Goal: Complete application form

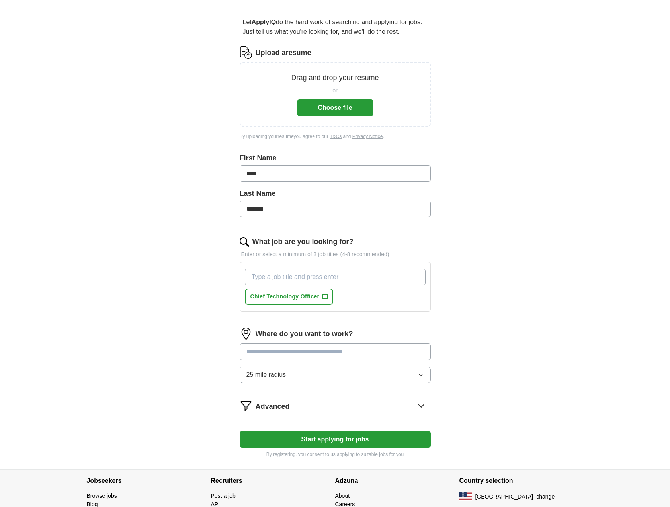
scroll to position [63, 0]
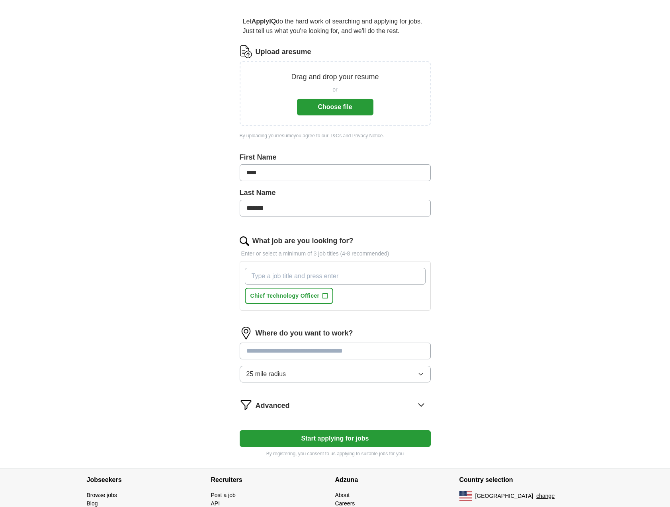
click at [310, 275] on input "What job are you looking for?" at bounding box center [335, 276] width 181 height 17
type input "Chief Information Officer"
click at [418, 295] on span "+" at bounding box center [416, 296] width 5 height 6
click at [365, 275] on input "What job are you looking for?" at bounding box center [335, 276] width 181 height 17
type input "V"
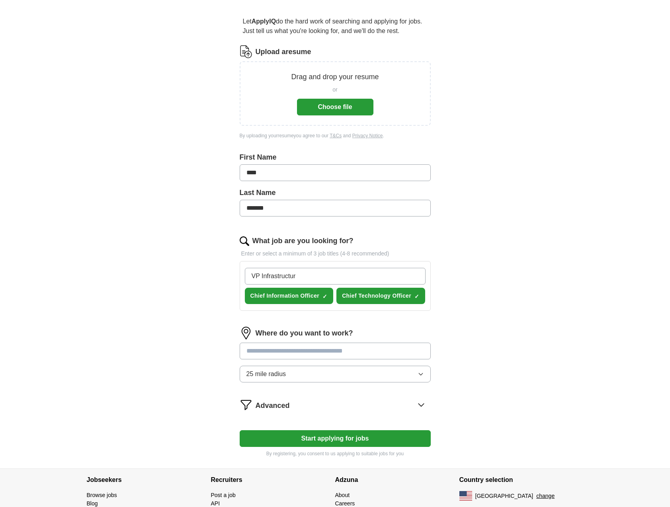
type input "VP Infrastructure"
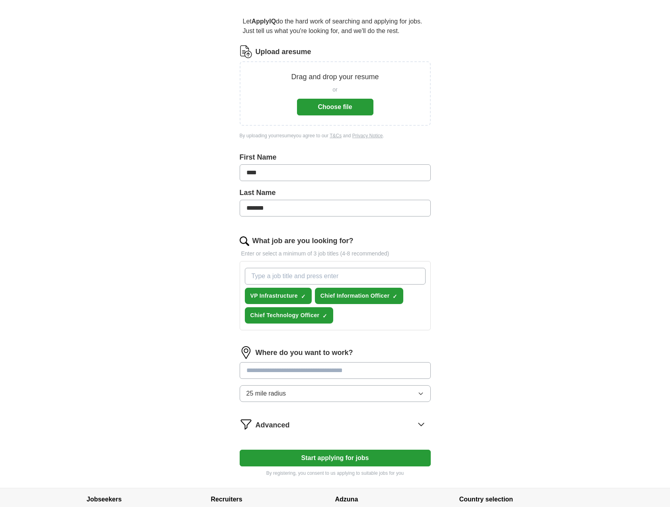
click at [371, 374] on input "text" at bounding box center [335, 370] width 191 height 17
type input "******"
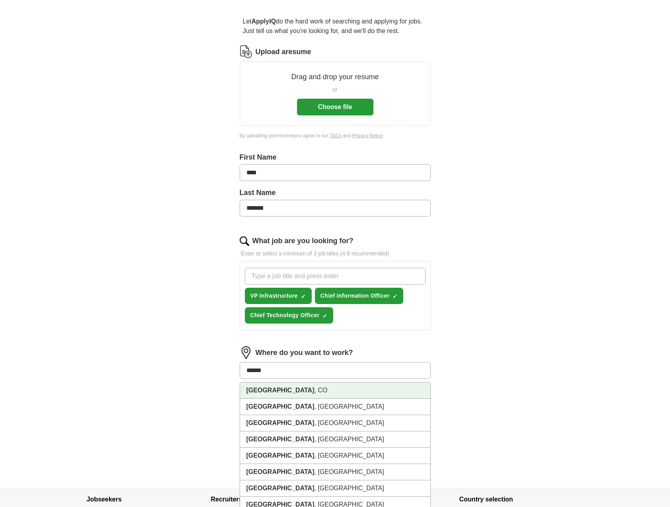
click at [262, 388] on strong "[GEOGRAPHIC_DATA]" at bounding box center [280, 390] width 68 height 7
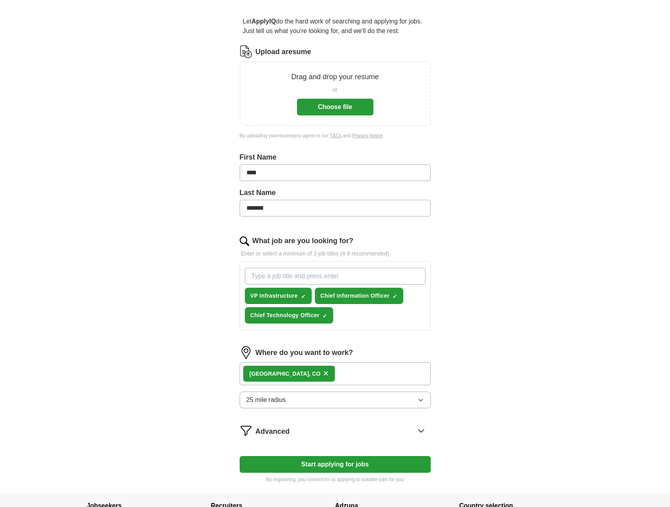
click at [421, 399] on icon "button" at bounding box center [421, 400] width 6 height 6
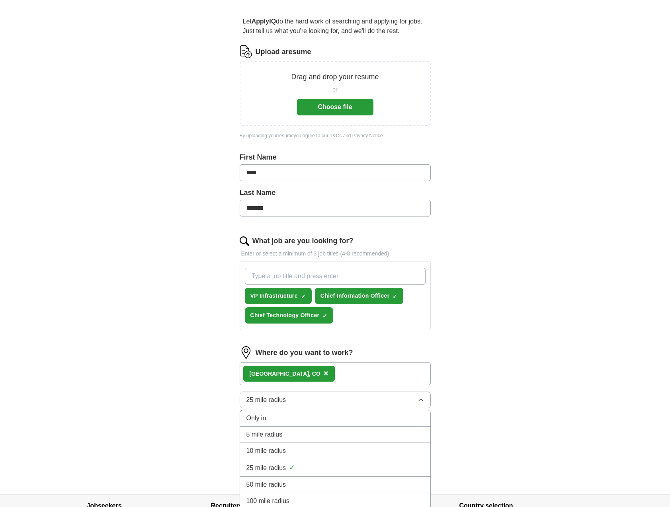
scroll to position [131, 0]
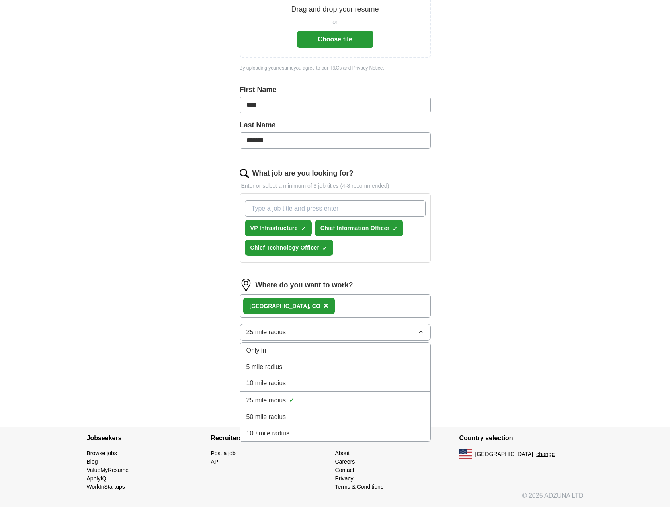
click at [363, 432] on div "100 mile radius" at bounding box center [335, 434] width 178 height 10
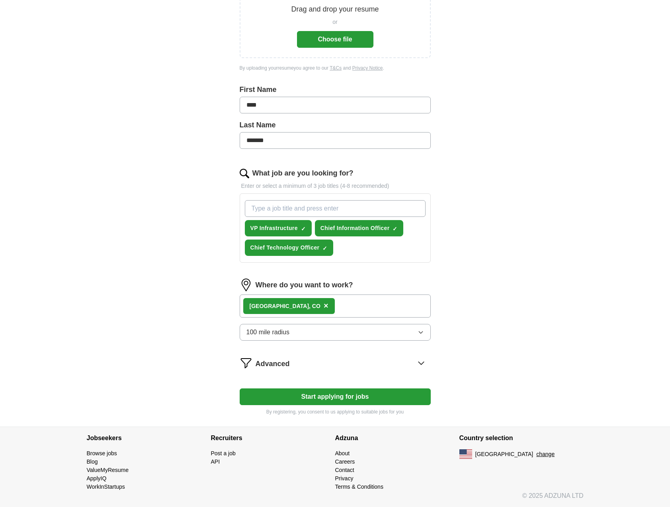
click at [423, 363] on icon at bounding box center [421, 363] width 13 height 13
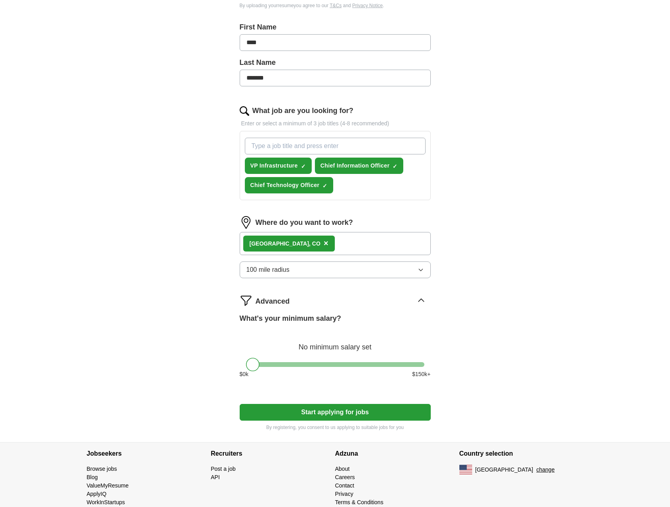
scroll to position [209, 0]
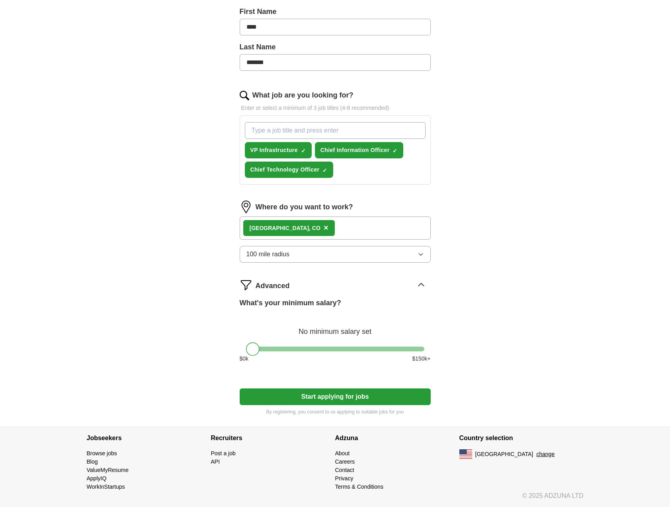
drag, startPoint x: 252, startPoint y: 349, endPoint x: 249, endPoint y: 353, distance: 5.4
click at [244, 353] on div "What's your minimum salary? No minimum salary set $ 0 k $ 150 k+" at bounding box center [335, 334] width 191 height 72
drag, startPoint x: 254, startPoint y: 348, endPoint x: 433, endPoint y: 366, distance: 180.4
click at [433, 366] on div "Let ApplyIQ do the hard work of searching and applying for jobs. Just tell us w…" at bounding box center [335, 143] width 255 height 567
click at [359, 396] on button "Start applying for jobs" at bounding box center [335, 396] width 191 height 17
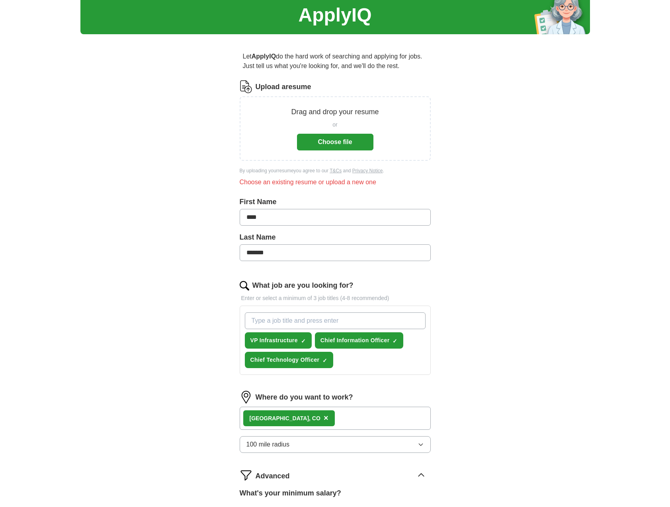
scroll to position [0, 0]
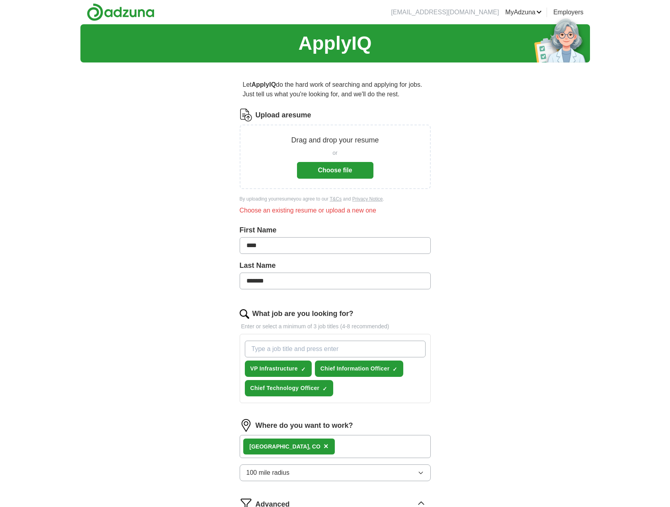
click at [347, 170] on button "Choose file" at bounding box center [335, 170] width 76 height 17
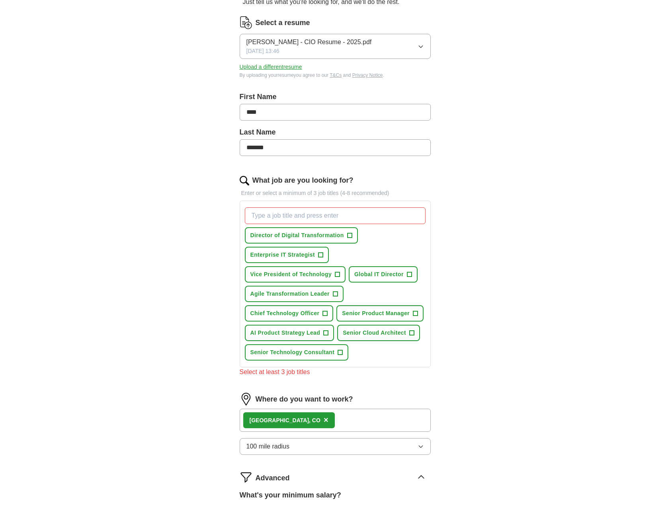
scroll to position [93, 0]
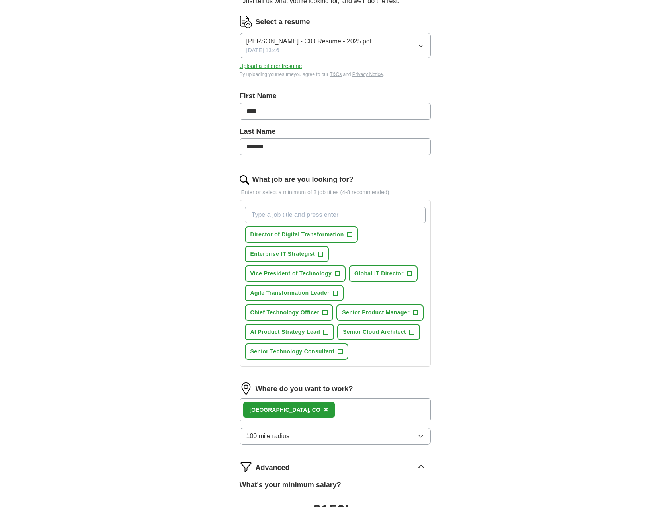
click at [297, 216] on input "What job are you looking for?" at bounding box center [335, 215] width 181 height 17
type input "Chief Information Officer"
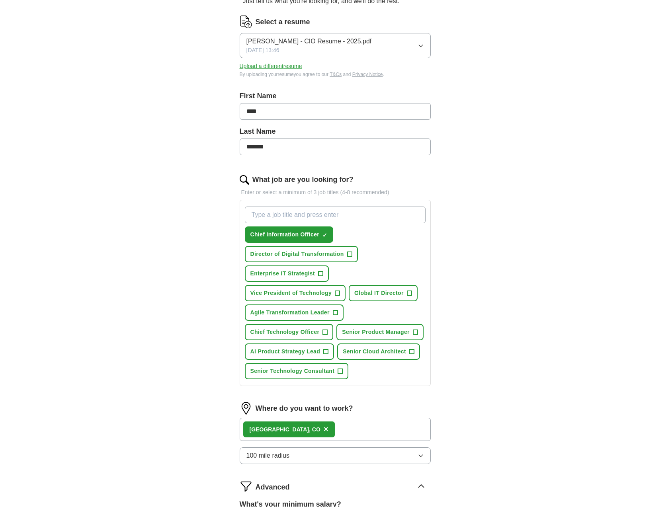
scroll to position [91, 0]
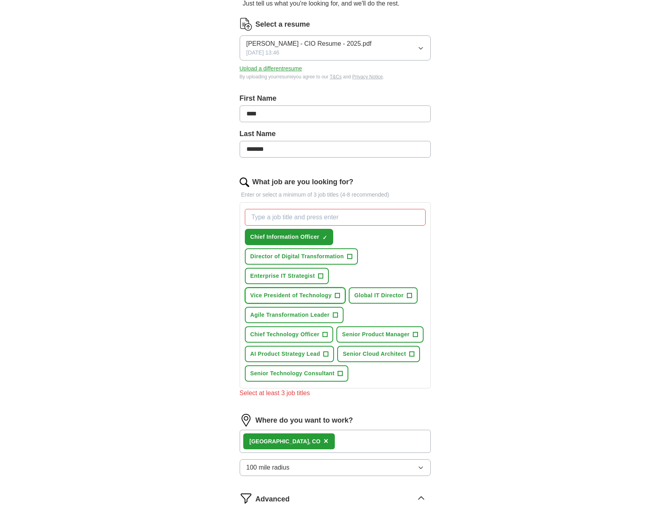
click at [337, 296] on span "+" at bounding box center [337, 296] width 5 height 6
click at [407, 295] on span "+" at bounding box center [409, 296] width 5 height 6
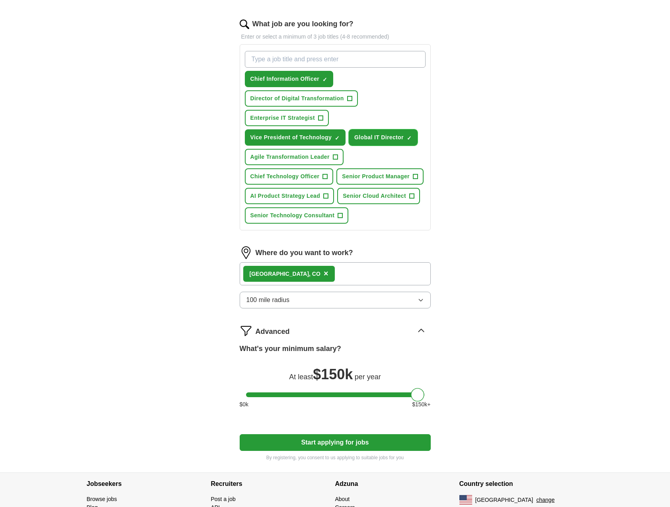
scroll to position [295, 0]
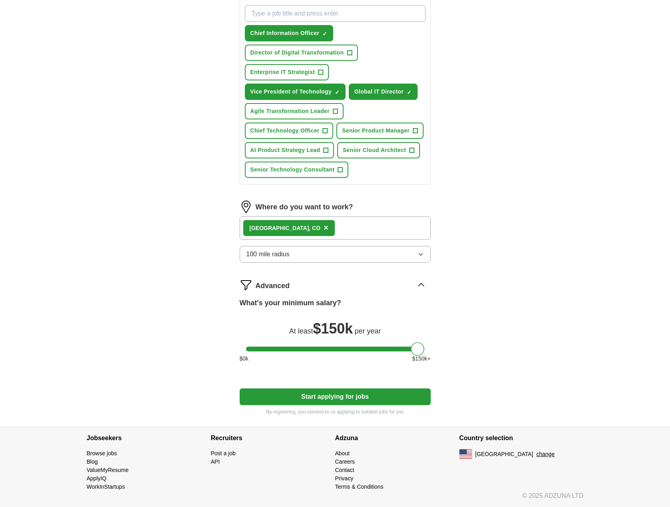
click at [355, 400] on button "Start applying for jobs" at bounding box center [335, 396] width 191 height 17
select select "**"
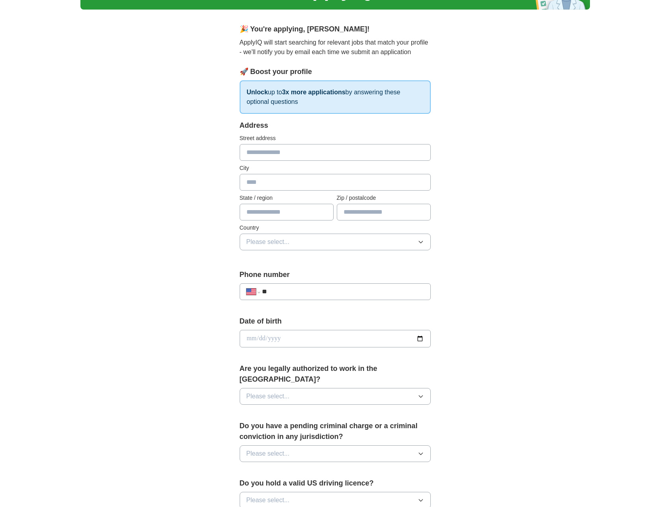
scroll to position [0, 0]
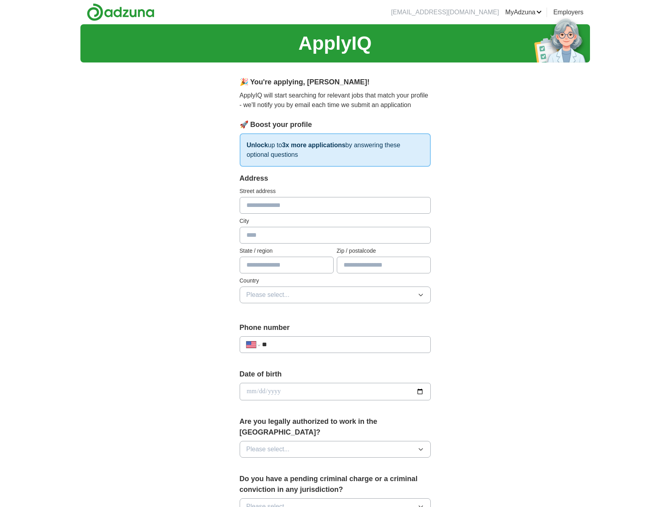
click at [315, 204] on input "text" at bounding box center [335, 205] width 191 height 17
type input "**********"
type input "********"
type input "*****"
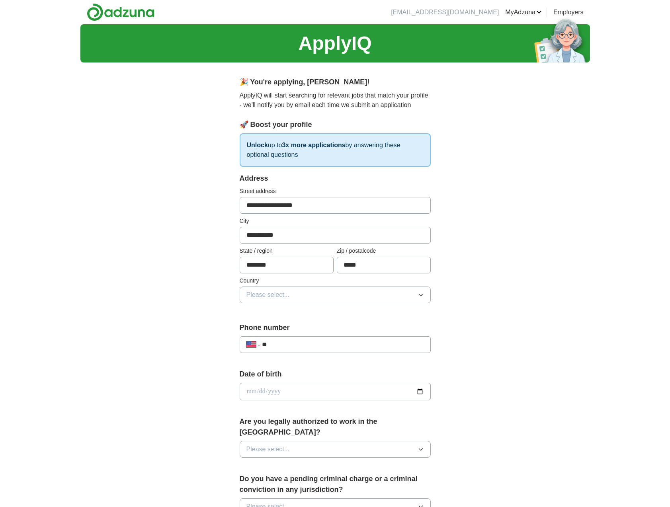
click at [290, 293] on button "Please select..." at bounding box center [335, 295] width 191 height 17
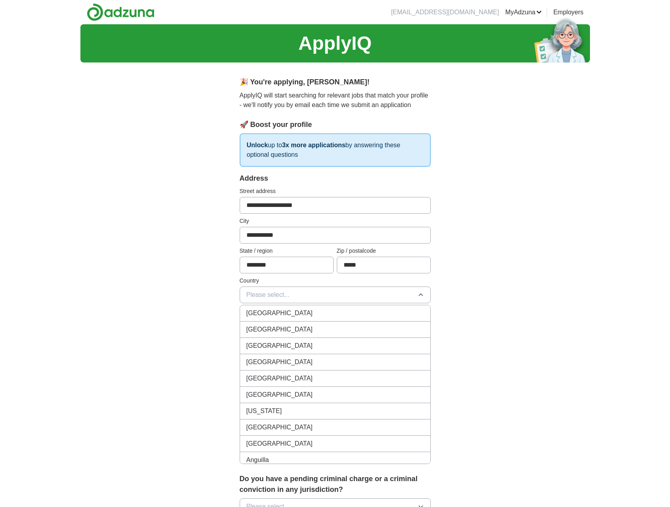
click at [277, 327] on span "[GEOGRAPHIC_DATA]" at bounding box center [279, 330] width 66 height 10
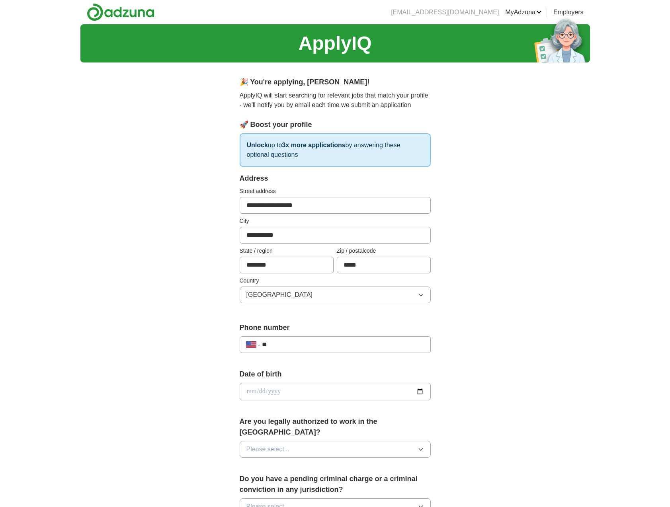
click at [286, 345] on input "**" at bounding box center [343, 345] width 162 height 10
type input "**********"
click at [295, 394] on input "date" at bounding box center [335, 392] width 191 height 18
type input "**********"
click at [540, 407] on div "**********" at bounding box center [334, 386] width 509 height 725
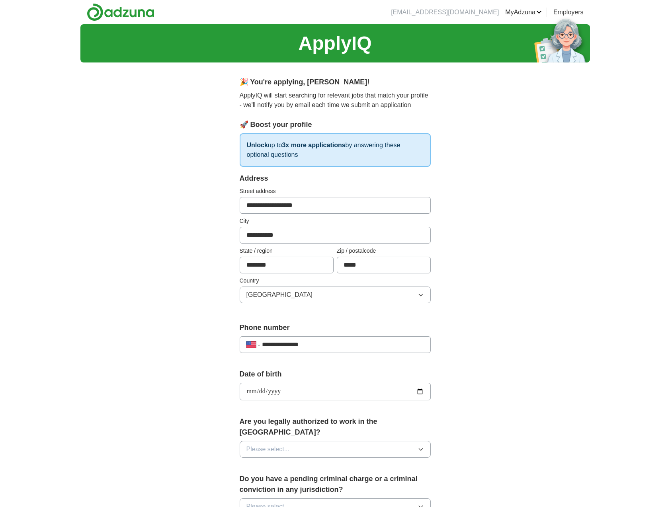
click at [408, 441] on button "Please select..." at bounding box center [335, 449] width 191 height 17
drag, startPoint x: 345, startPoint y: 456, endPoint x: 400, endPoint y: 449, distance: 55.4
click at [344, 463] on div "Yes" at bounding box center [335, 468] width 178 height 10
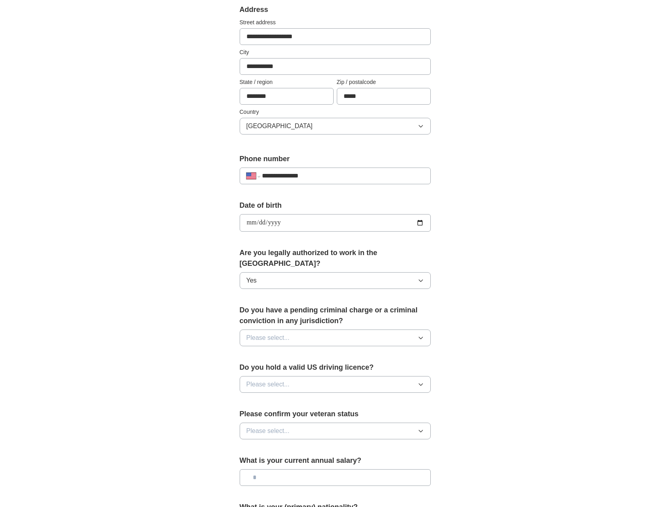
scroll to position [201, 0]
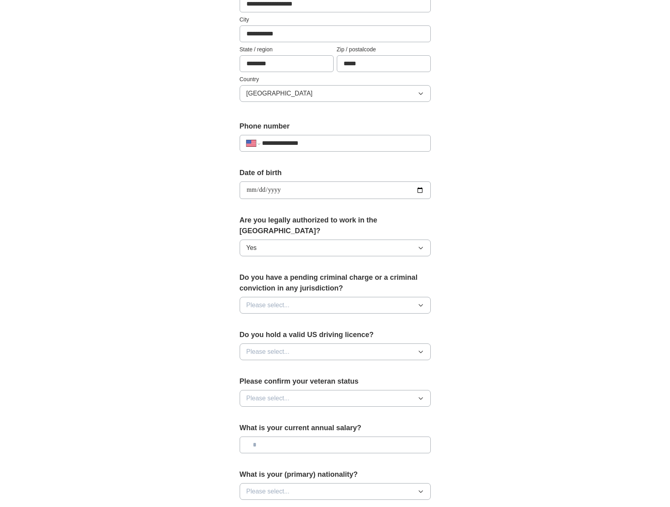
click at [393, 297] on button "Please select..." at bounding box center [335, 305] width 191 height 17
click at [374, 335] on div "No" at bounding box center [335, 340] width 178 height 10
click at [365, 344] on button "Please select..." at bounding box center [335, 352] width 191 height 17
click at [351, 365] on div "Yes" at bounding box center [335, 370] width 178 height 10
click at [352, 390] on button "Please select..." at bounding box center [335, 398] width 191 height 17
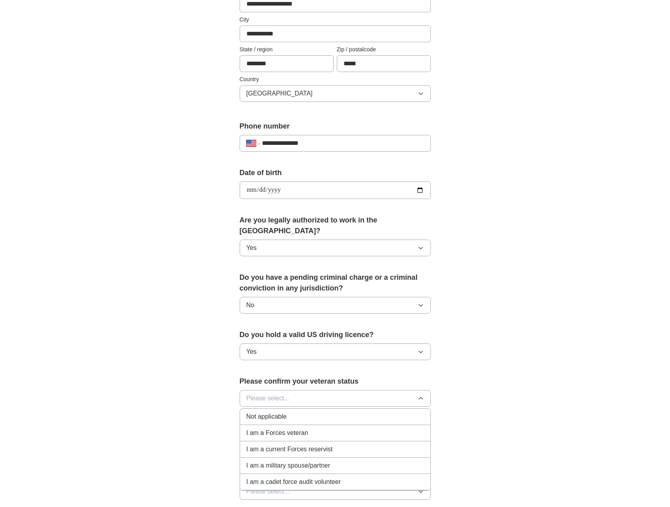
click at [314, 412] on div "Not applicable" at bounding box center [335, 417] width 178 height 10
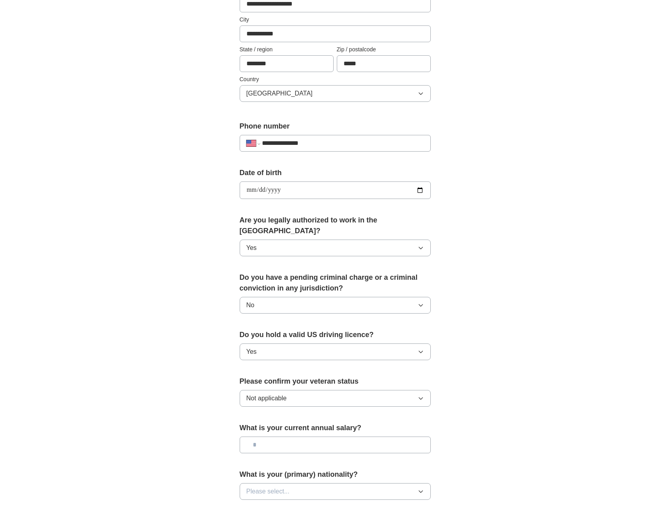
scroll to position [312, 0]
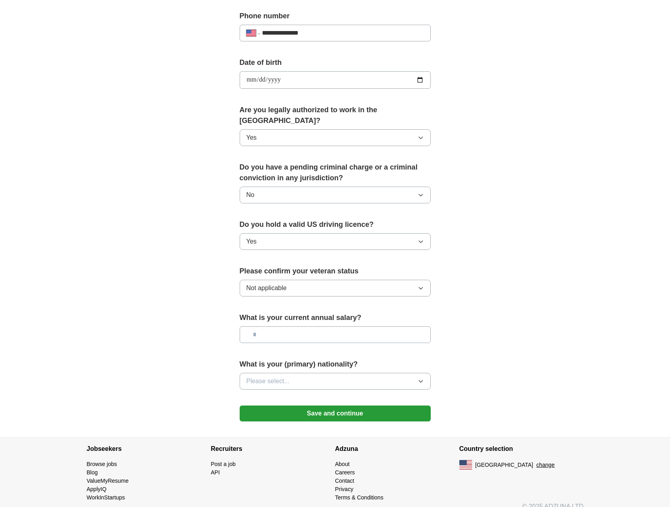
click at [271, 326] on input "text" at bounding box center [335, 334] width 191 height 17
click at [411, 373] on button "Please select..." at bounding box center [335, 381] width 191 height 17
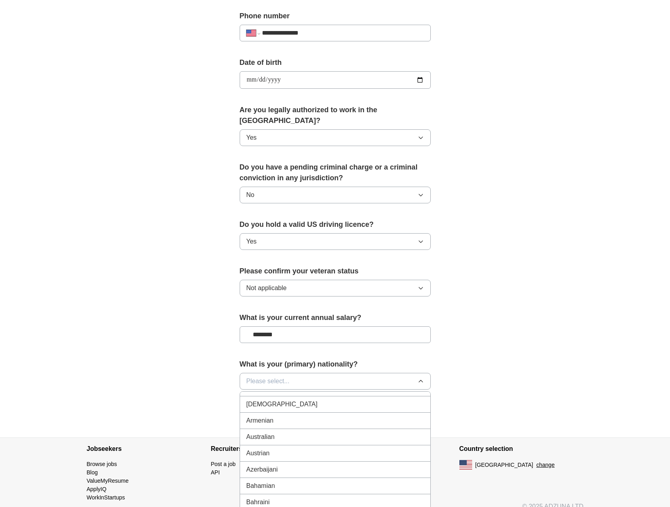
scroll to position [126, 0]
click at [340, 432] on div "Australian" at bounding box center [335, 437] width 178 height 10
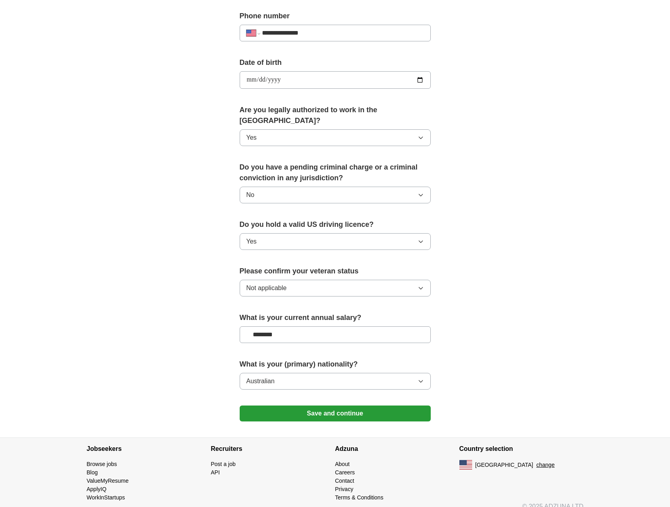
drag, startPoint x: 263, startPoint y: 324, endPoint x: 267, endPoint y: 331, distance: 7.7
click at [263, 326] on input "********" at bounding box center [335, 334] width 191 height 17
type input "********"
drag, startPoint x: 358, startPoint y: 401, endPoint x: 352, endPoint y: 400, distance: 5.7
click at [357, 406] on button "Save and continue" at bounding box center [335, 414] width 191 height 16
